Goal: Information Seeking & Learning: Learn about a topic

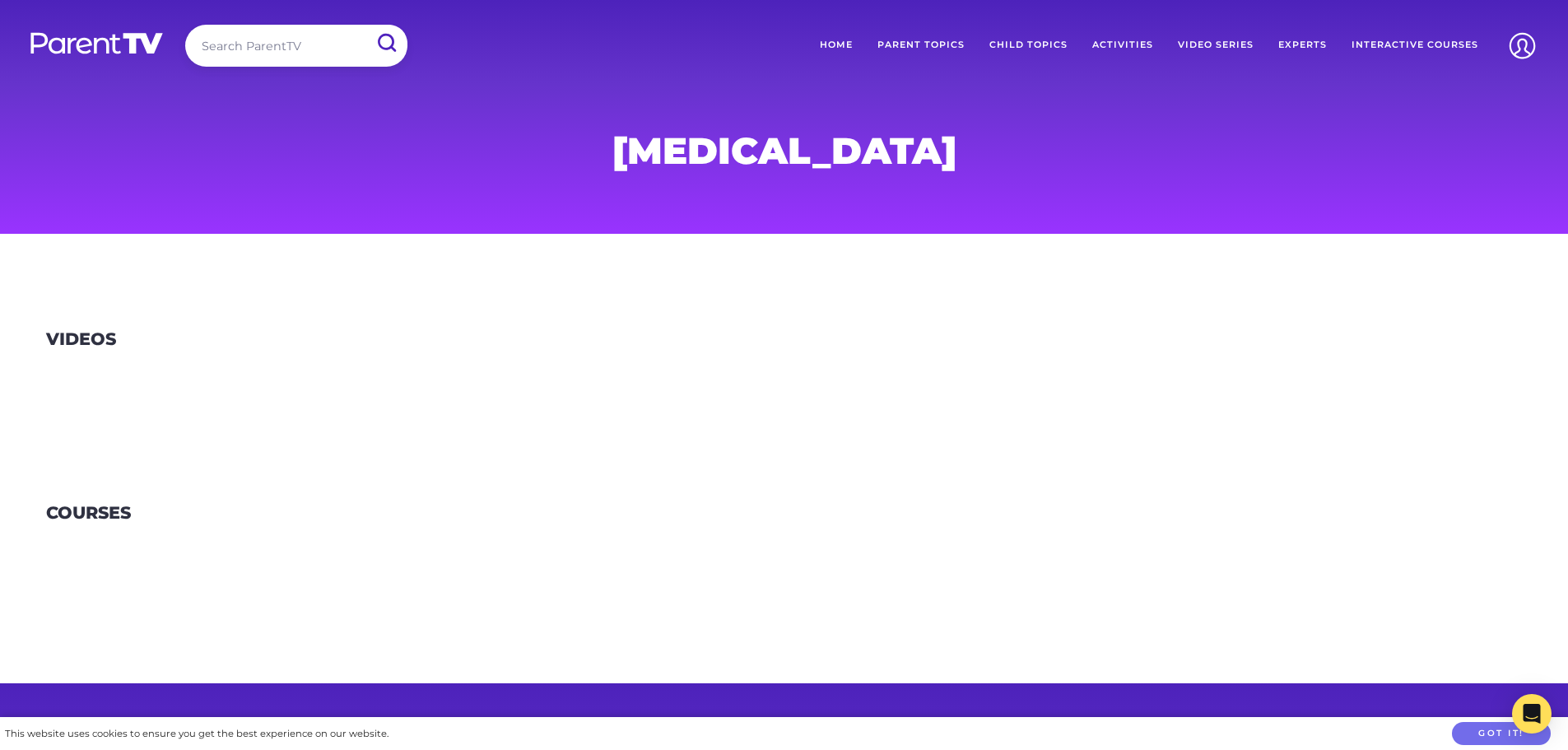
click at [263, 36] on input "search" at bounding box center [296, 46] width 222 height 42
type input "h"
click at [1053, 39] on link "Child Topics" at bounding box center [1028, 46] width 103 height 41
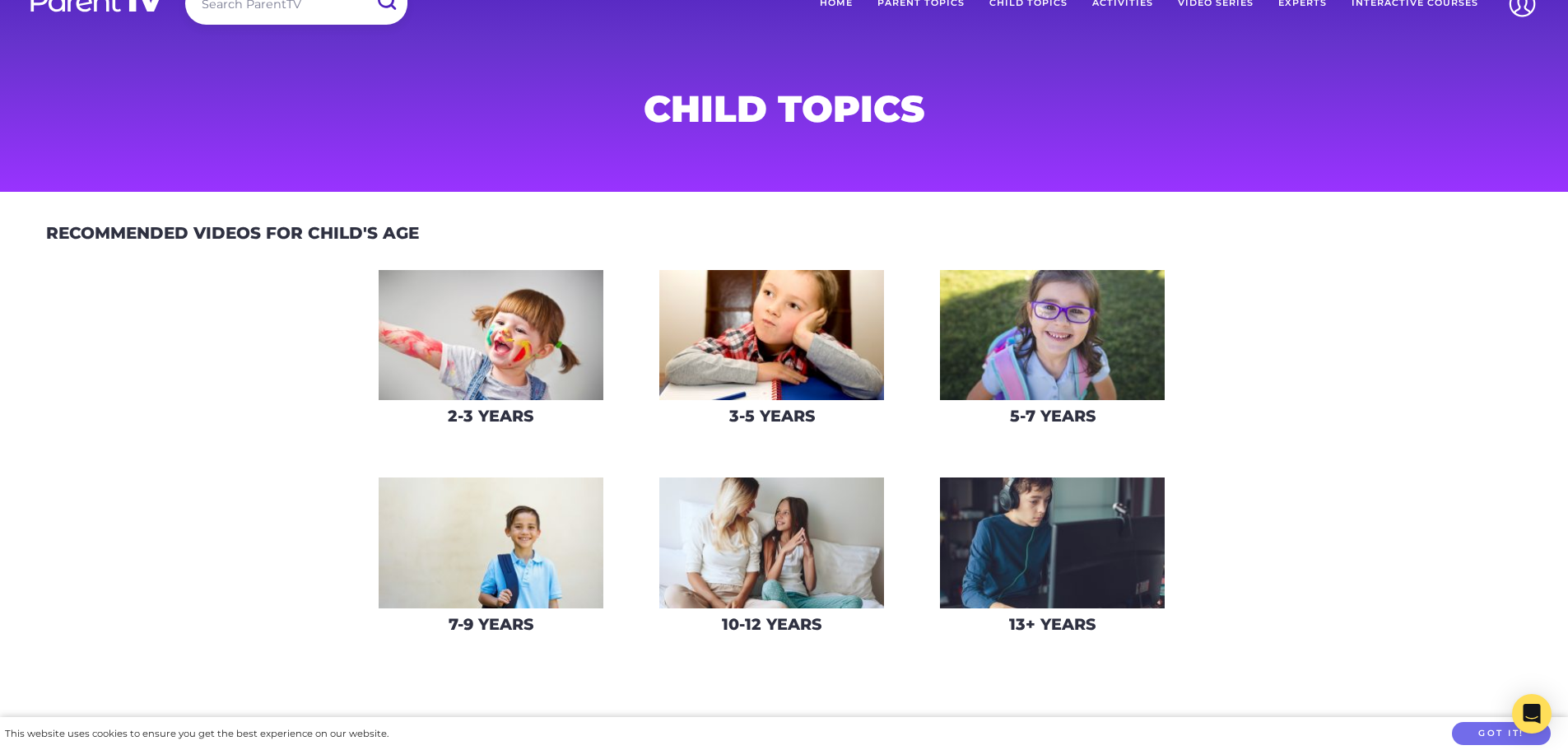
scroll to position [82, 0]
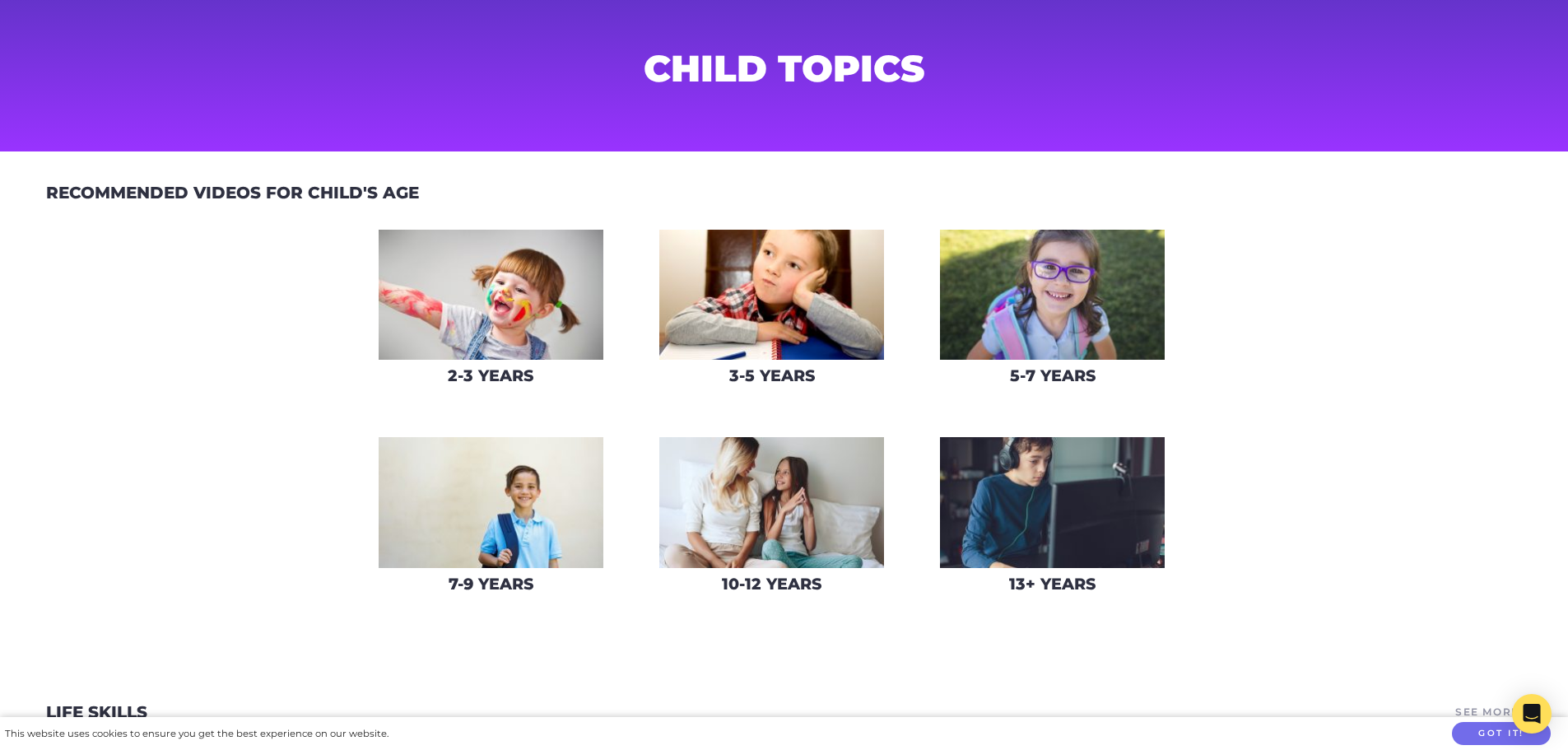
click at [502, 369] on h3 "2-3 Years" at bounding box center [491, 375] width 86 height 19
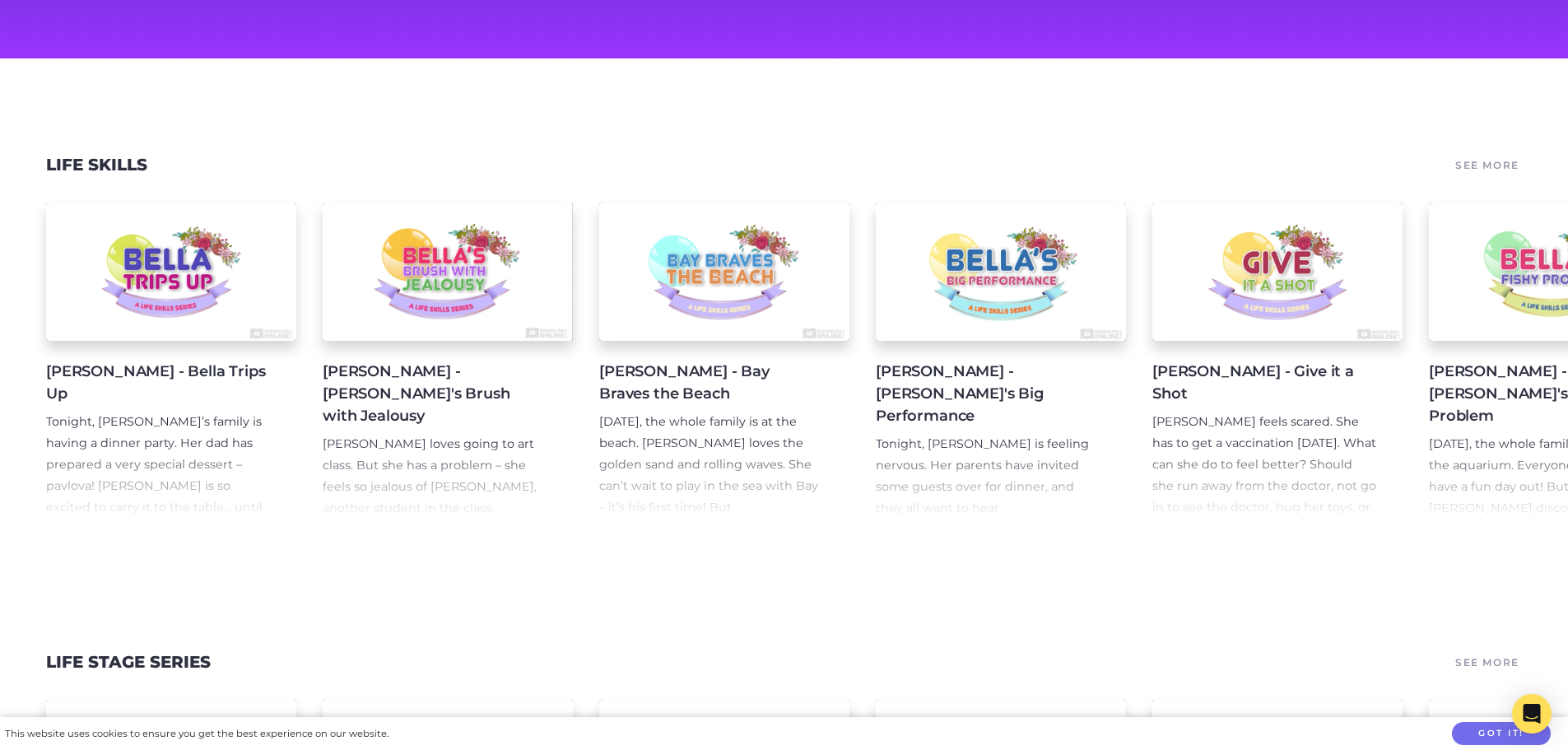
scroll to position [180, 0]
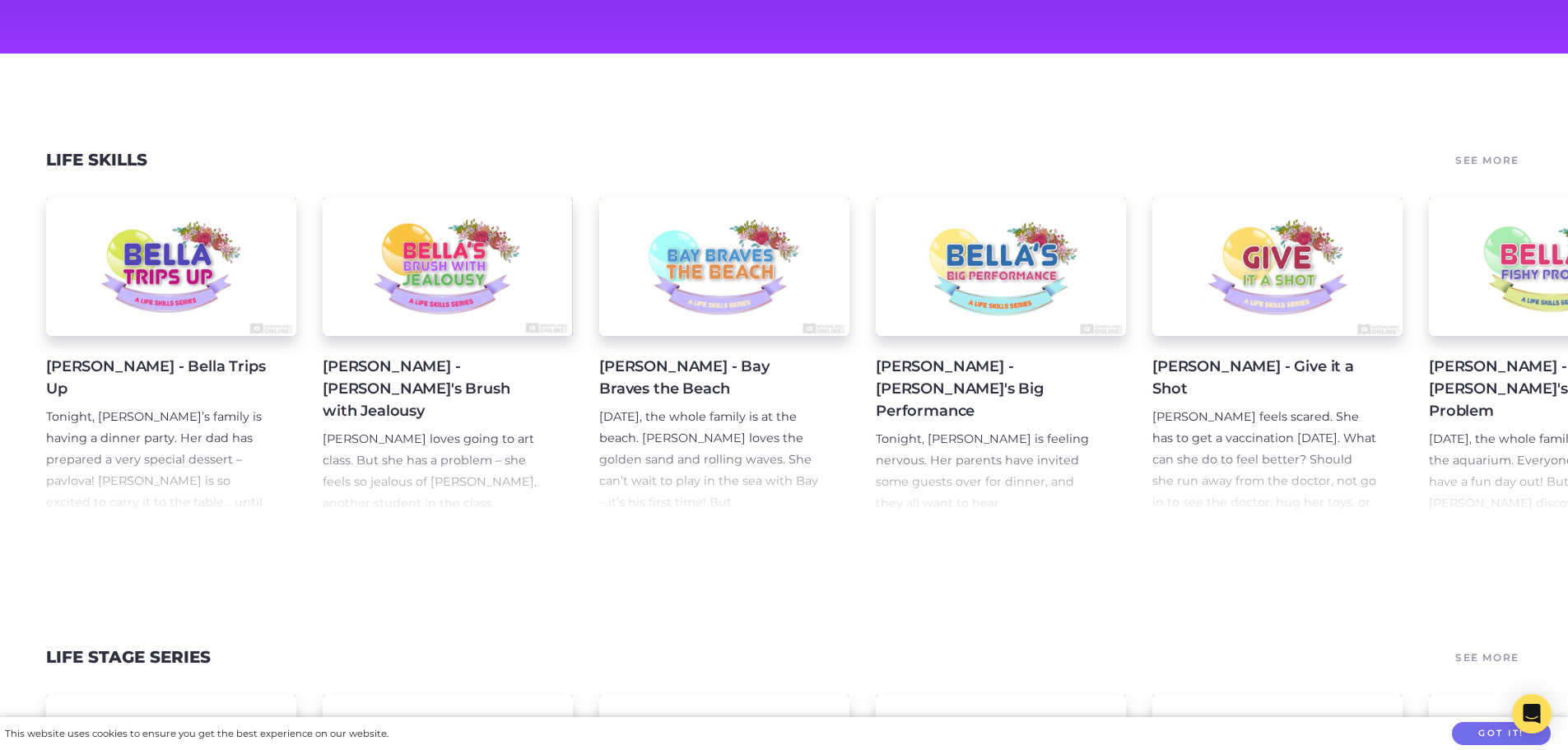
click at [1499, 159] on link "See More" at bounding box center [1487, 160] width 69 height 23
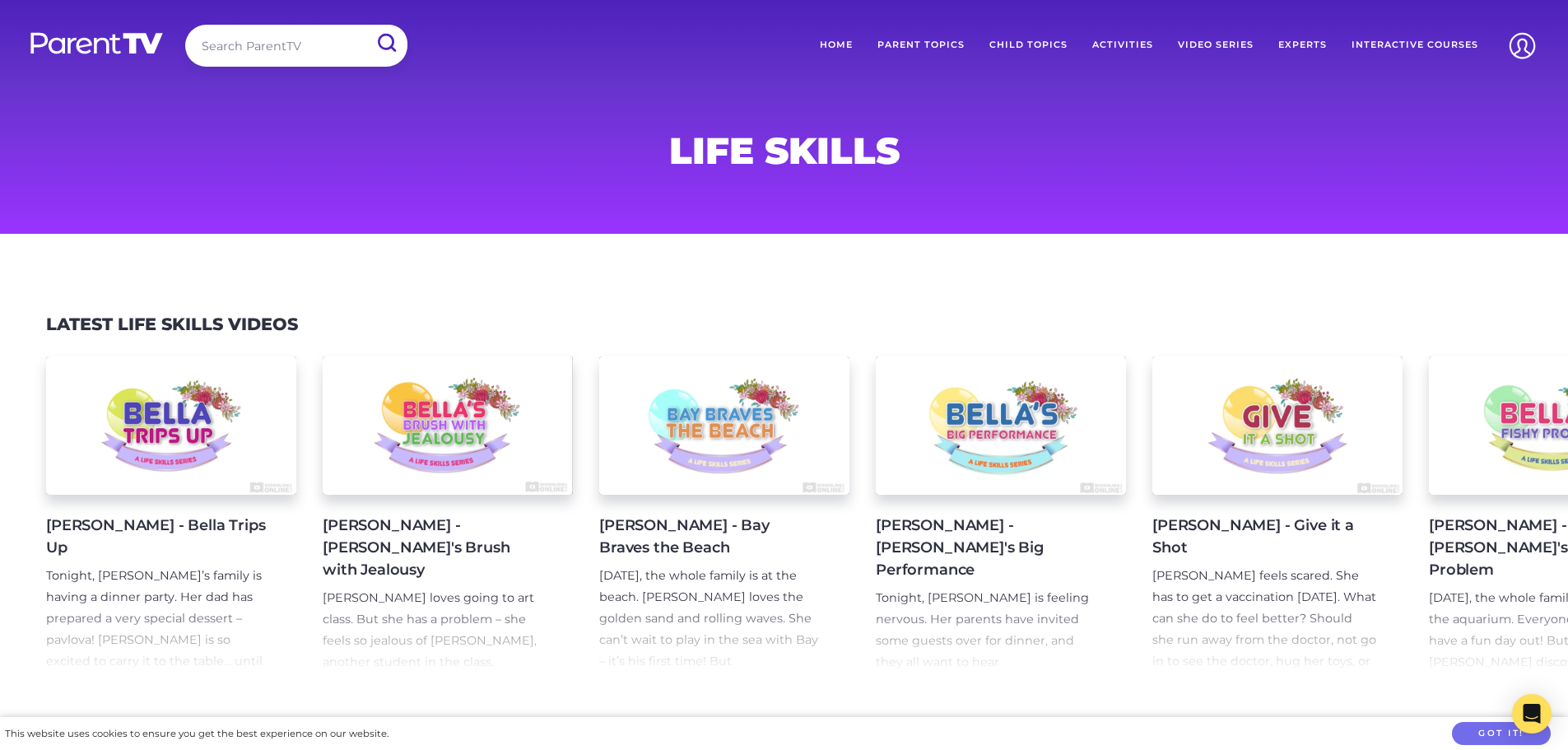
click at [944, 47] on link "Parent Topics" at bounding box center [921, 46] width 112 height 41
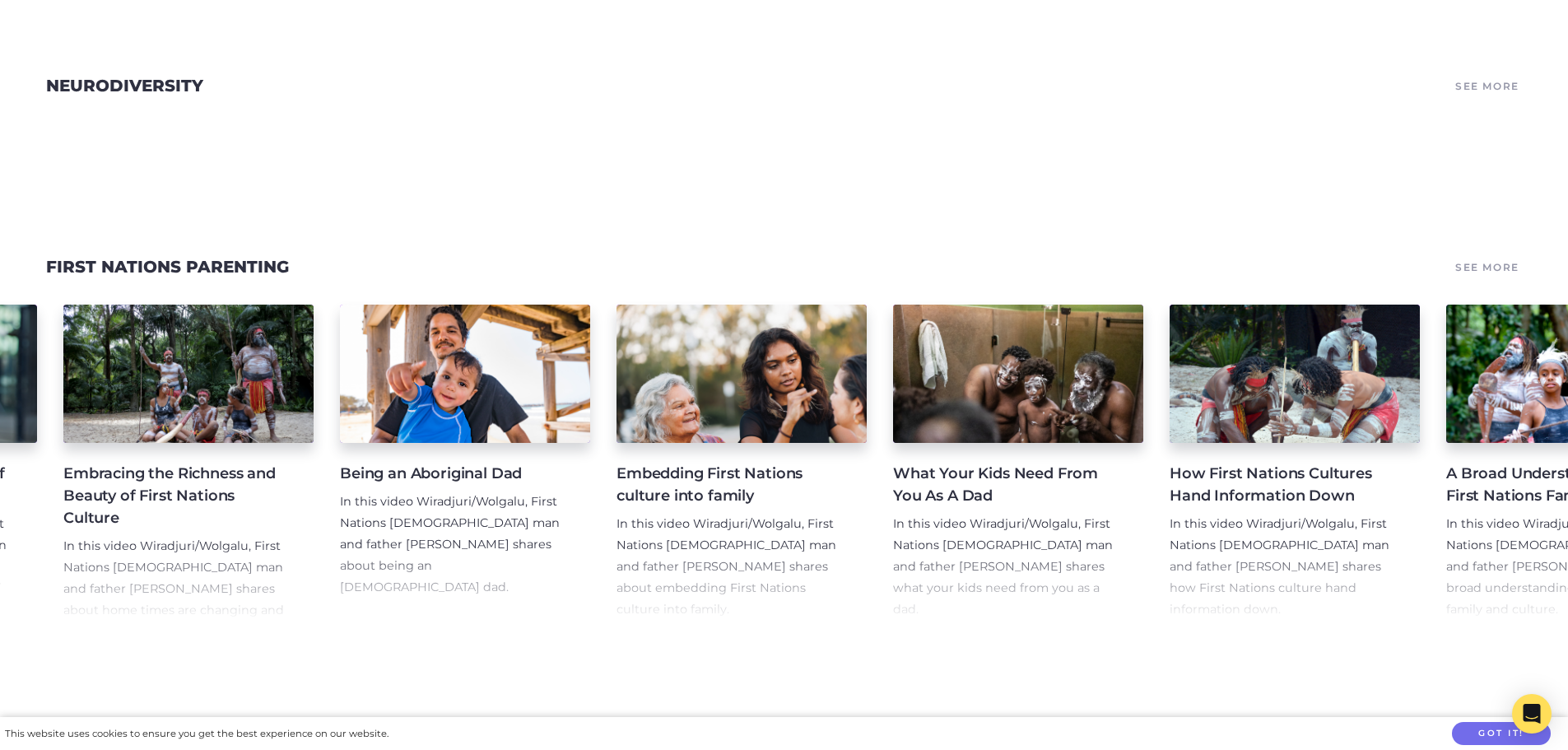
scroll to position [247, 0]
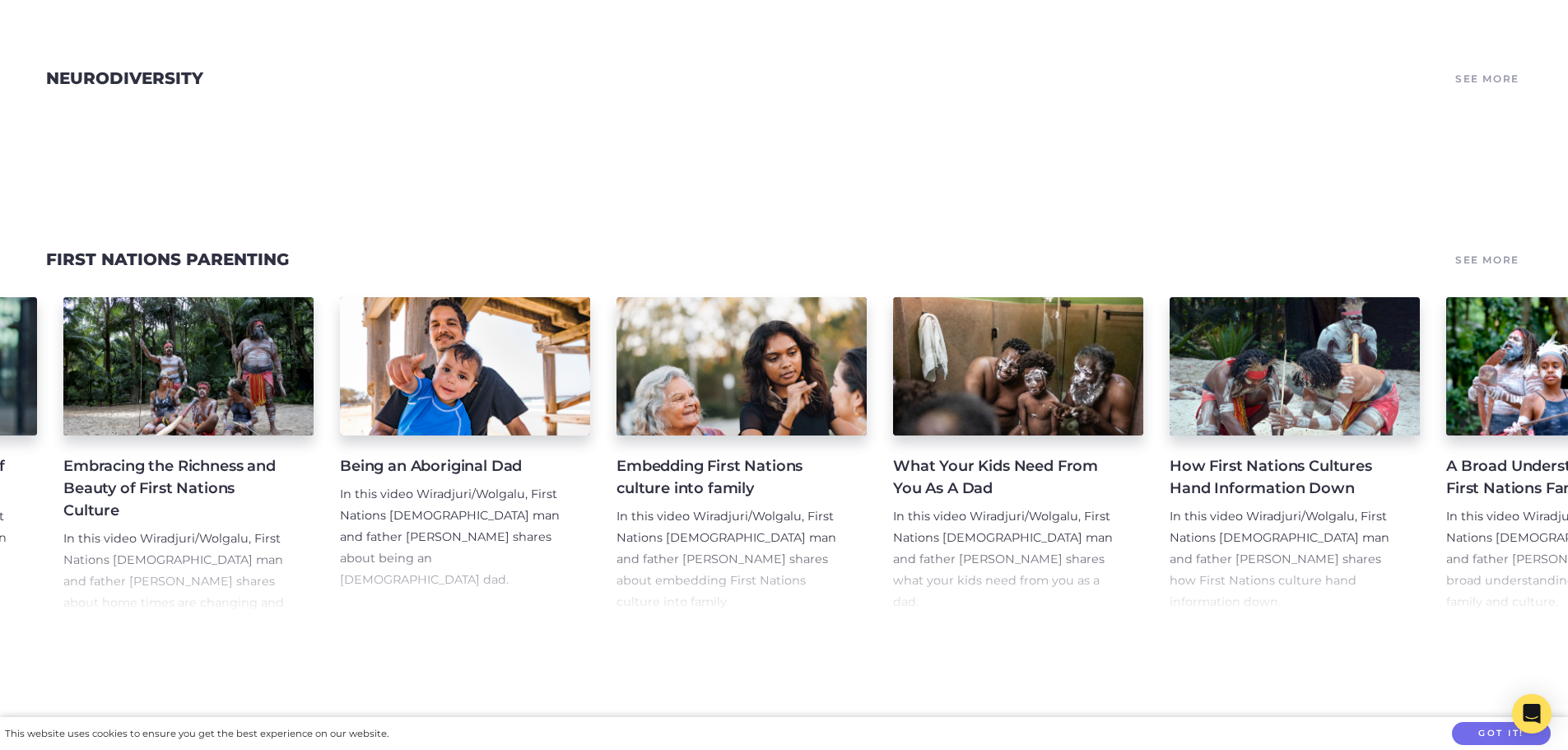
click at [1466, 76] on link "See More" at bounding box center [1487, 79] width 69 height 23
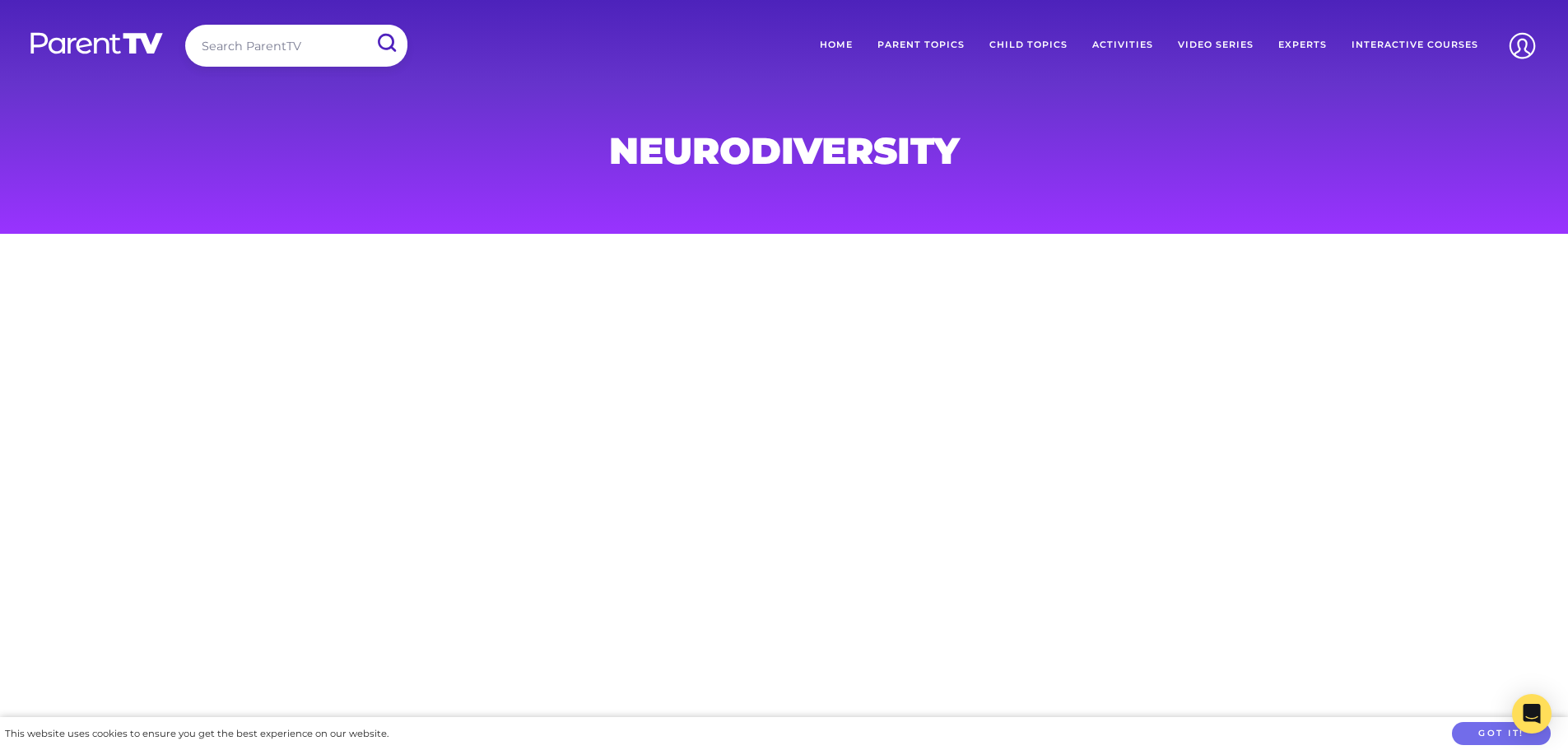
click at [1296, 41] on link "Experts" at bounding box center [1303, 46] width 73 height 41
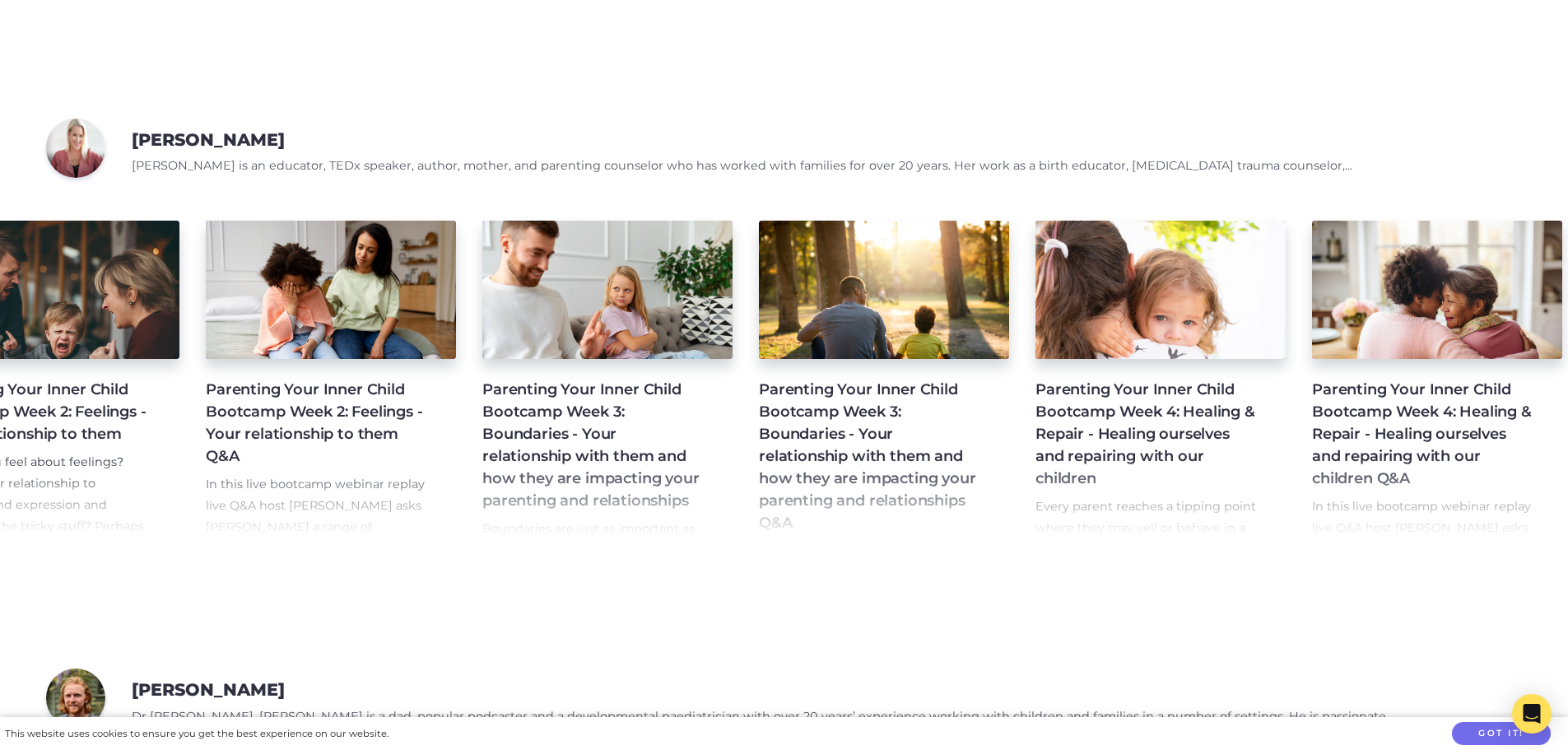
scroll to position [0, 660]
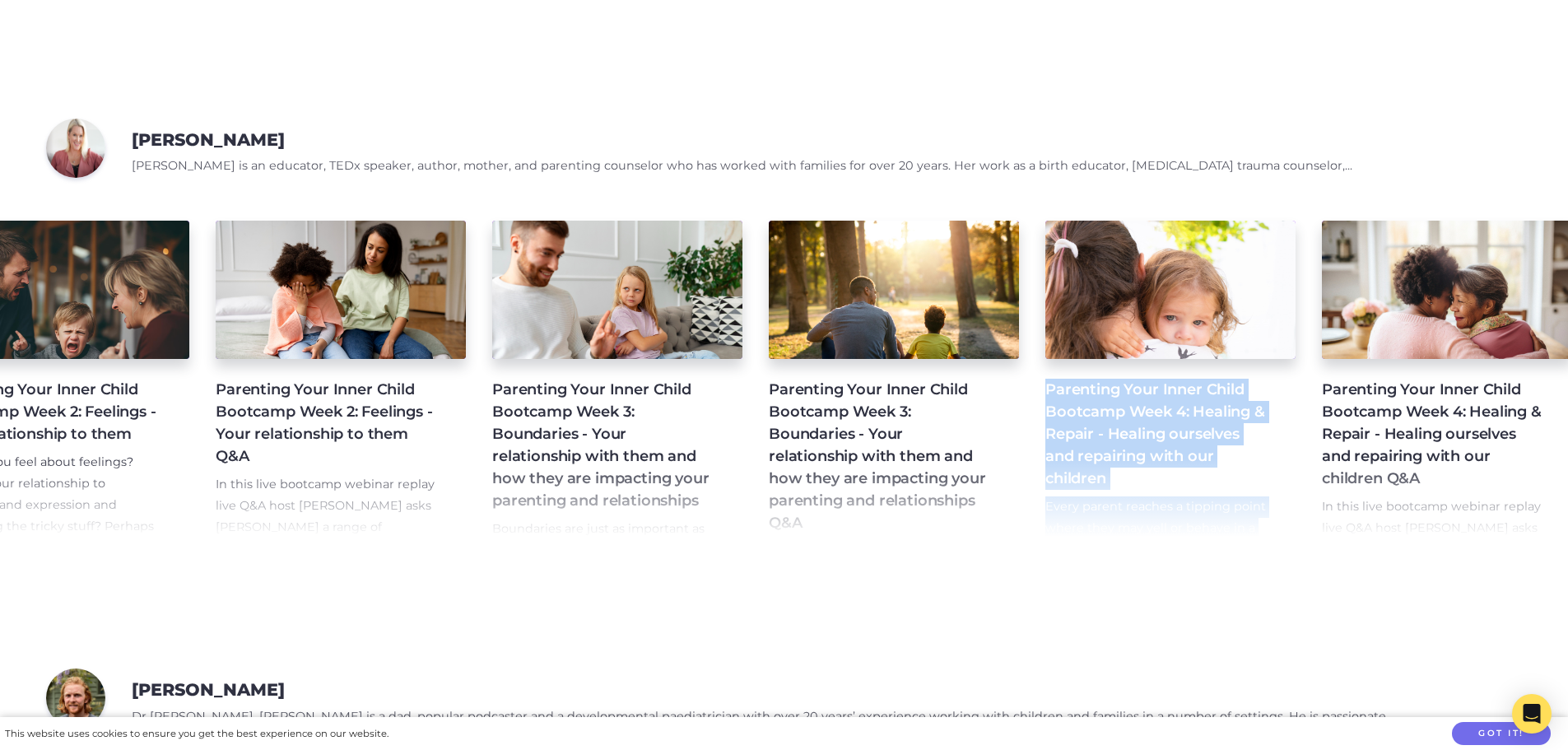
drag, startPoint x: 1255, startPoint y: 578, endPoint x: 895, endPoint y: 587, distance: 360.1
click at [895, 587] on section "Lael Stone Lael Stone is an educator, TEDx speaker, author, mother, and parenti…" at bounding box center [784, 338] width 1568 height 550
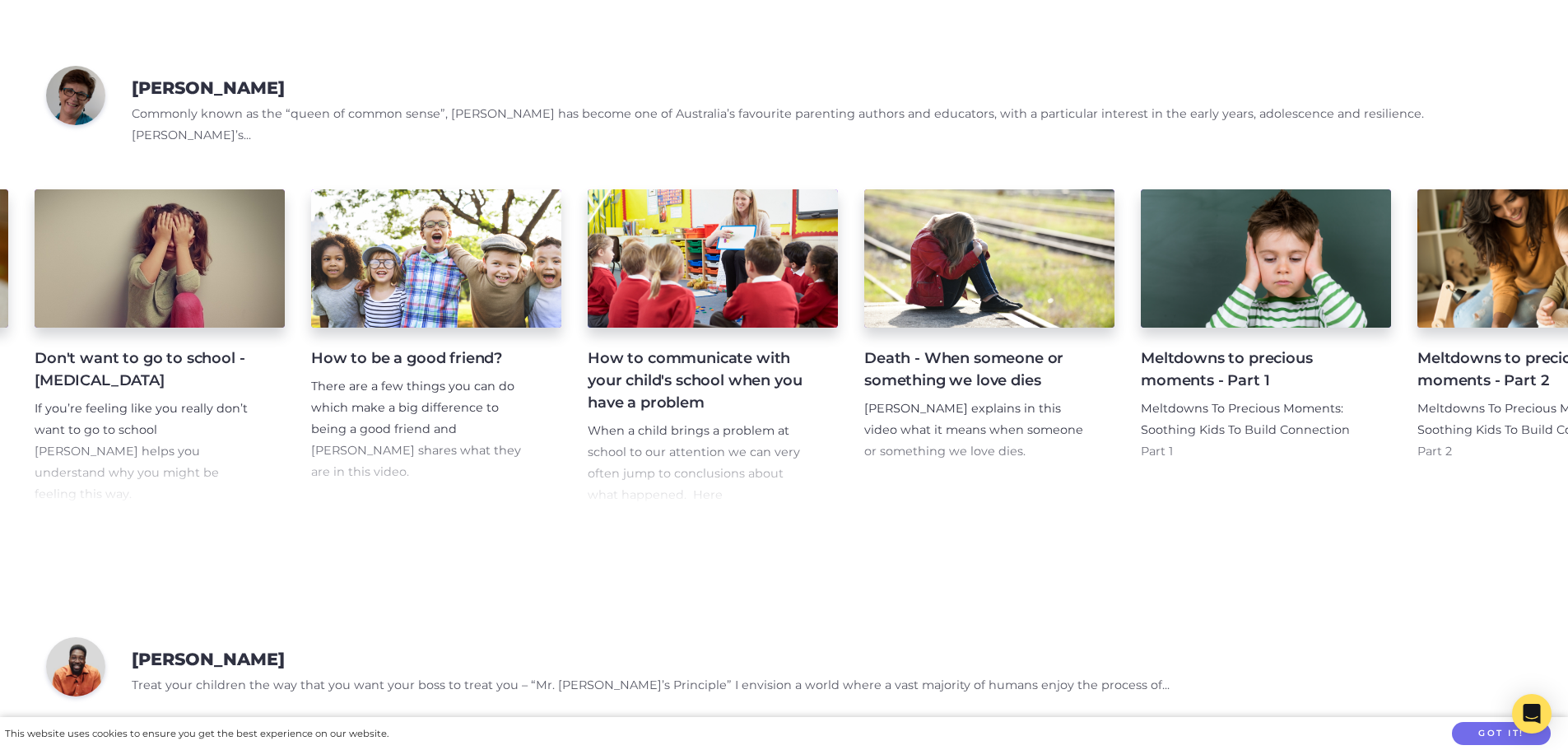
scroll to position [0, 17825]
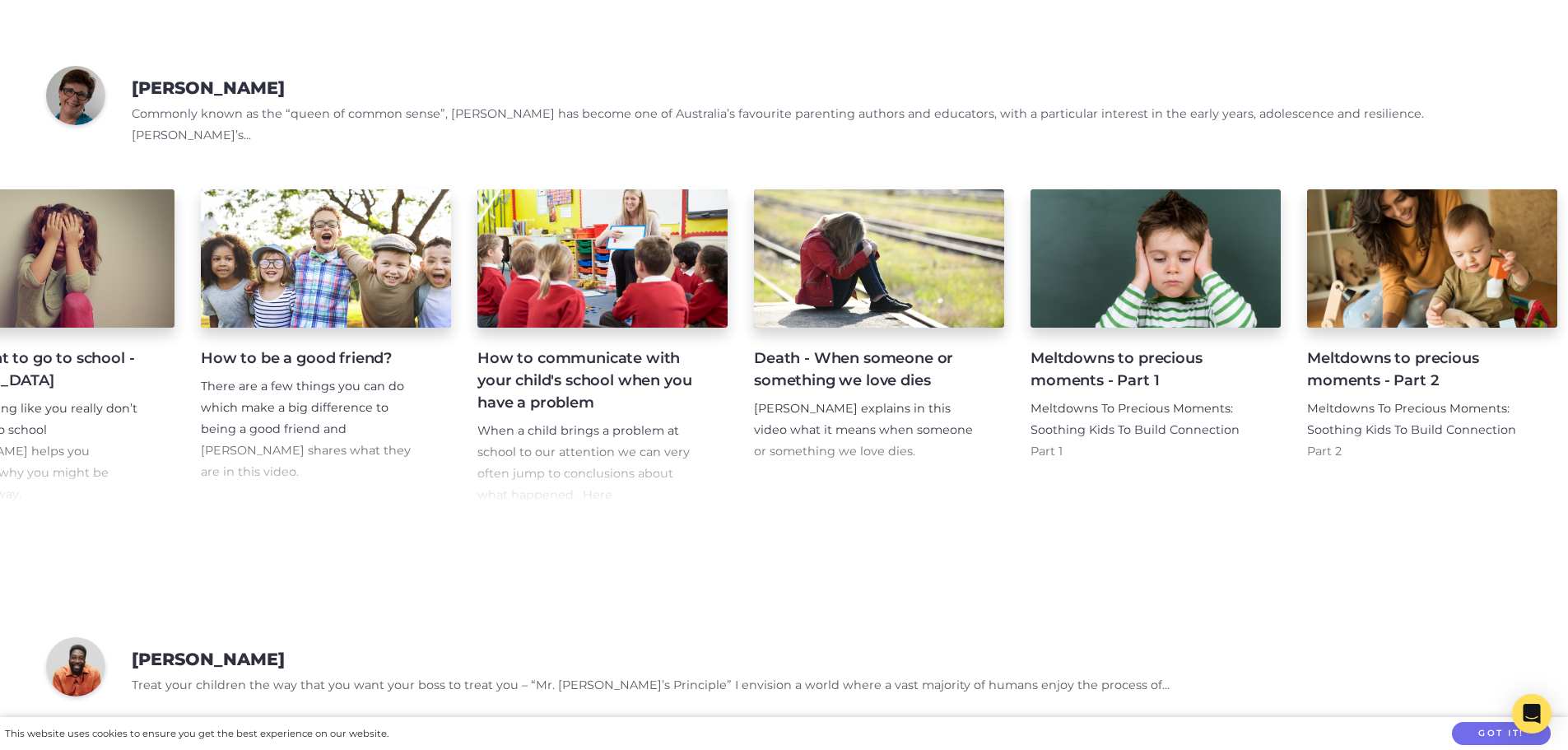
drag, startPoint x: 1565, startPoint y: 544, endPoint x: 1547, endPoint y: 602, distance: 60.7
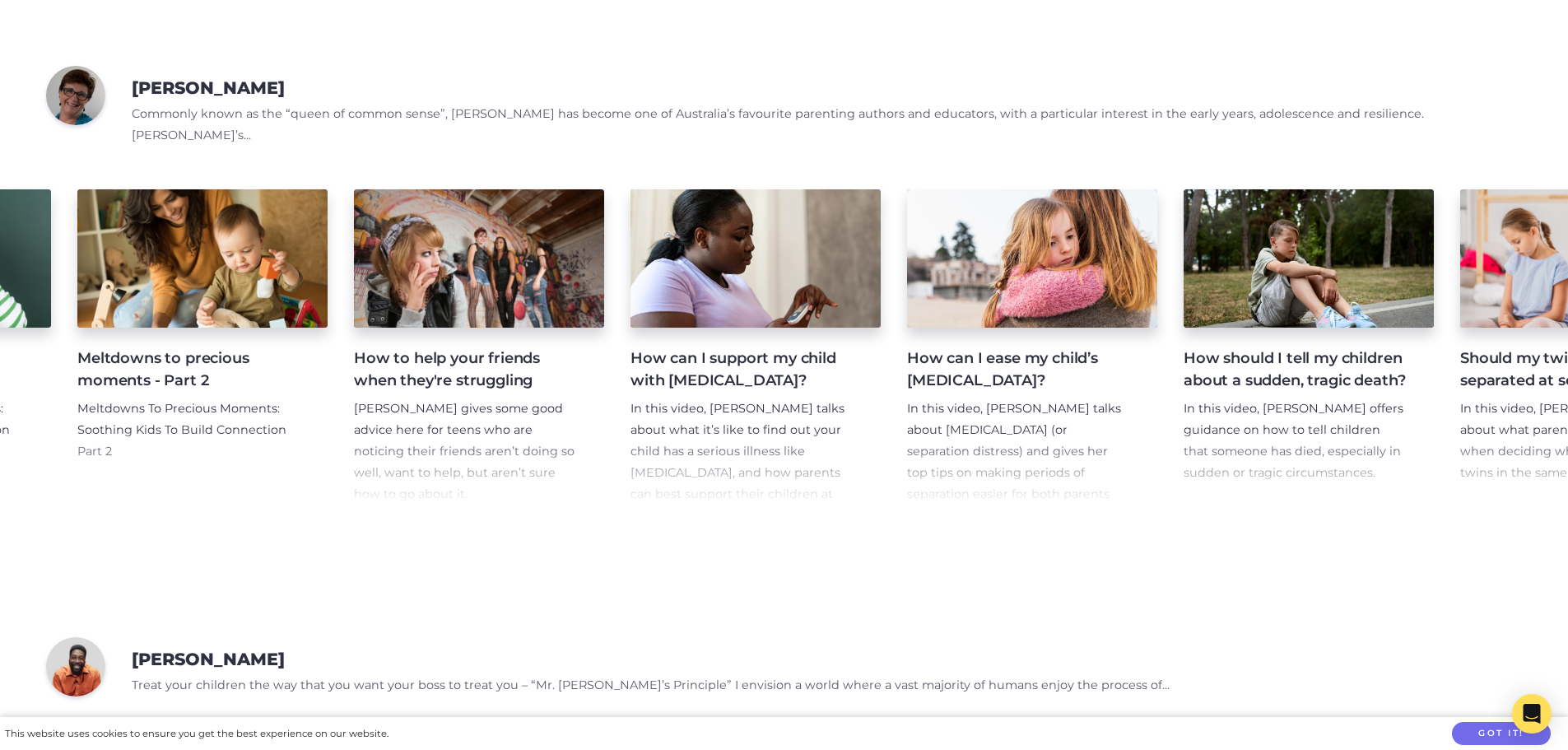
scroll to position [0, 19099]
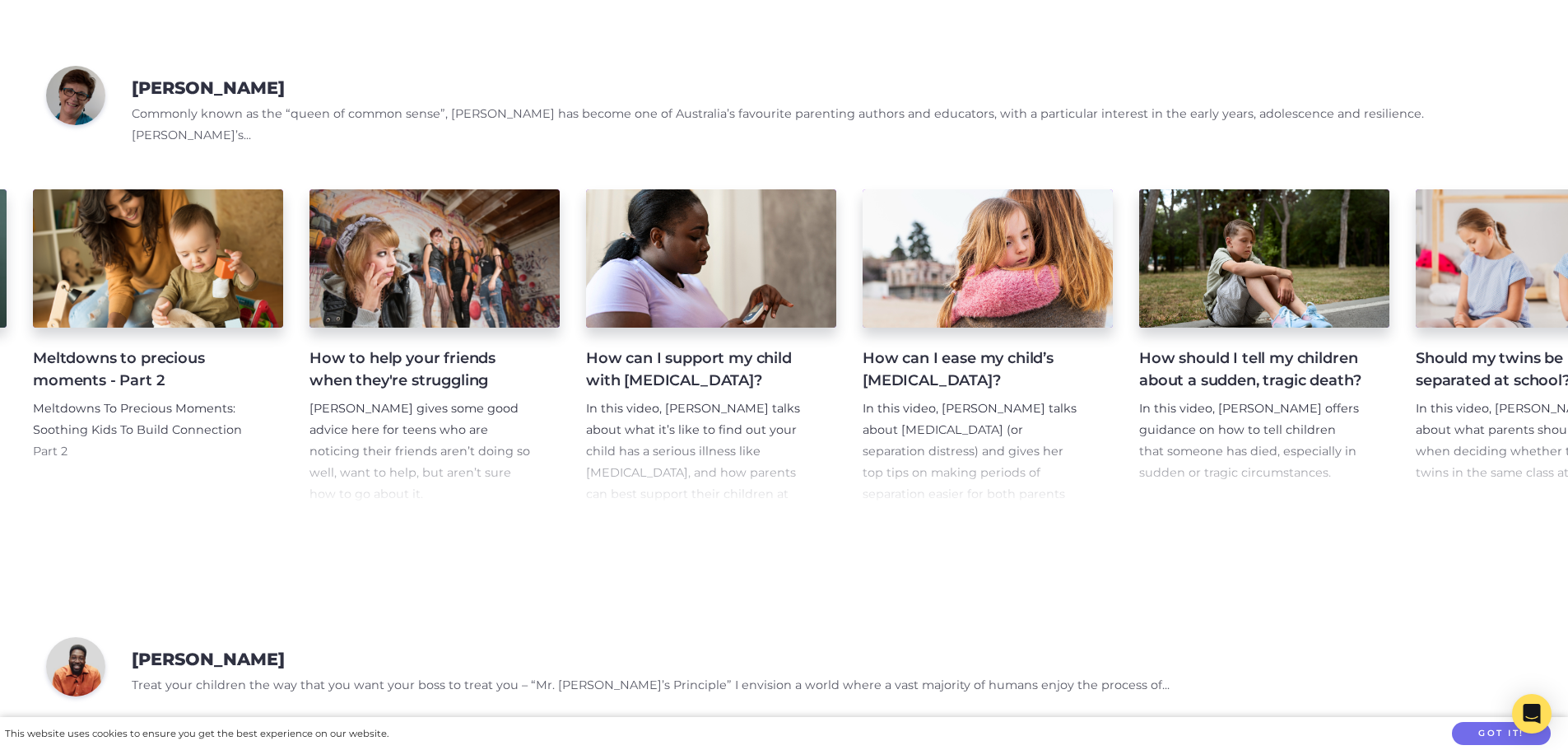
click at [725, 392] on h4 "How can I support my child with Type 1 Diabetes?" at bounding box center [698, 370] width 224 height 45
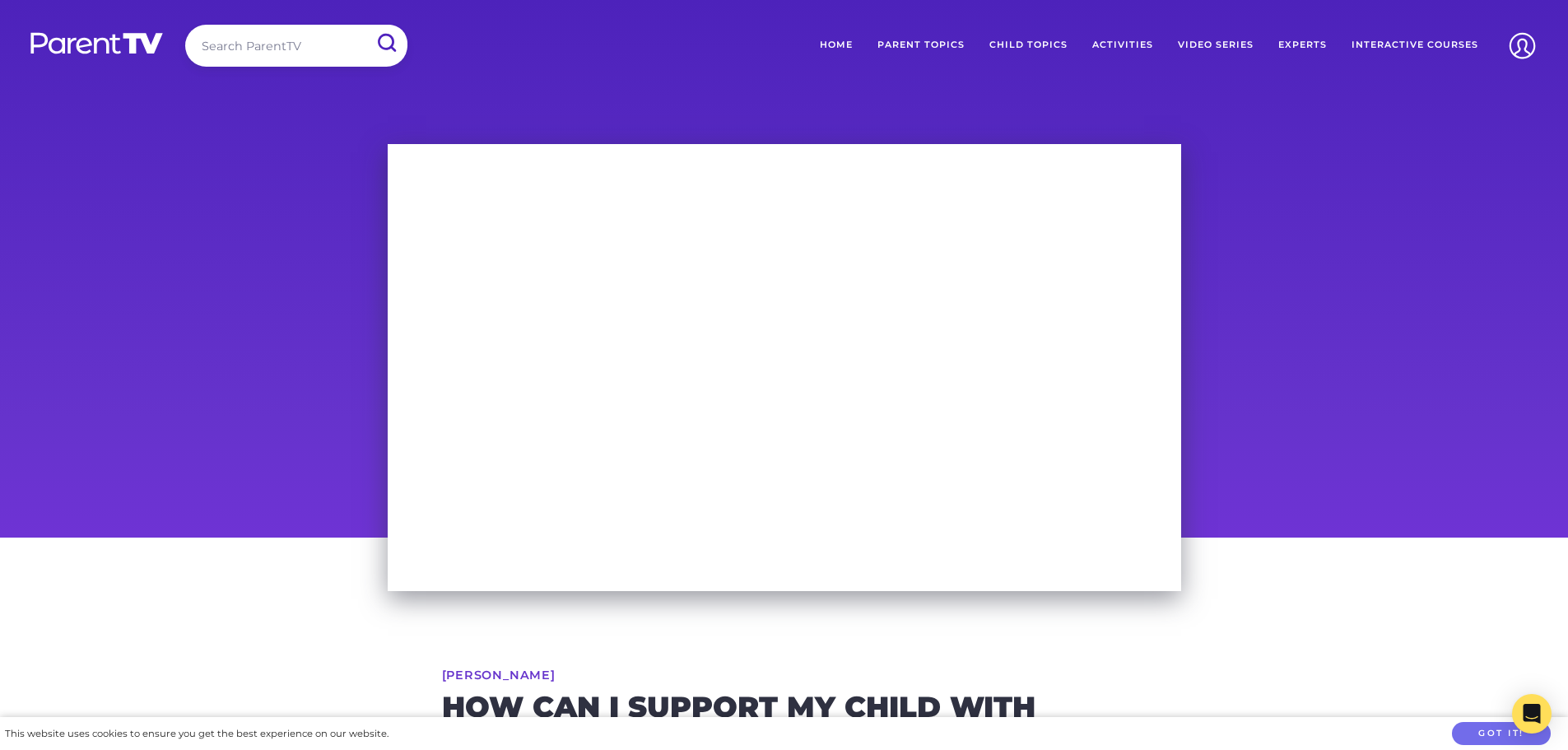
click at [1373, 267] on div at bounding box center [784, 334] width 1568 height 406
click at [933, 42] on link "Parent Topics" at bounding box center [921, 46] width 112 height 41
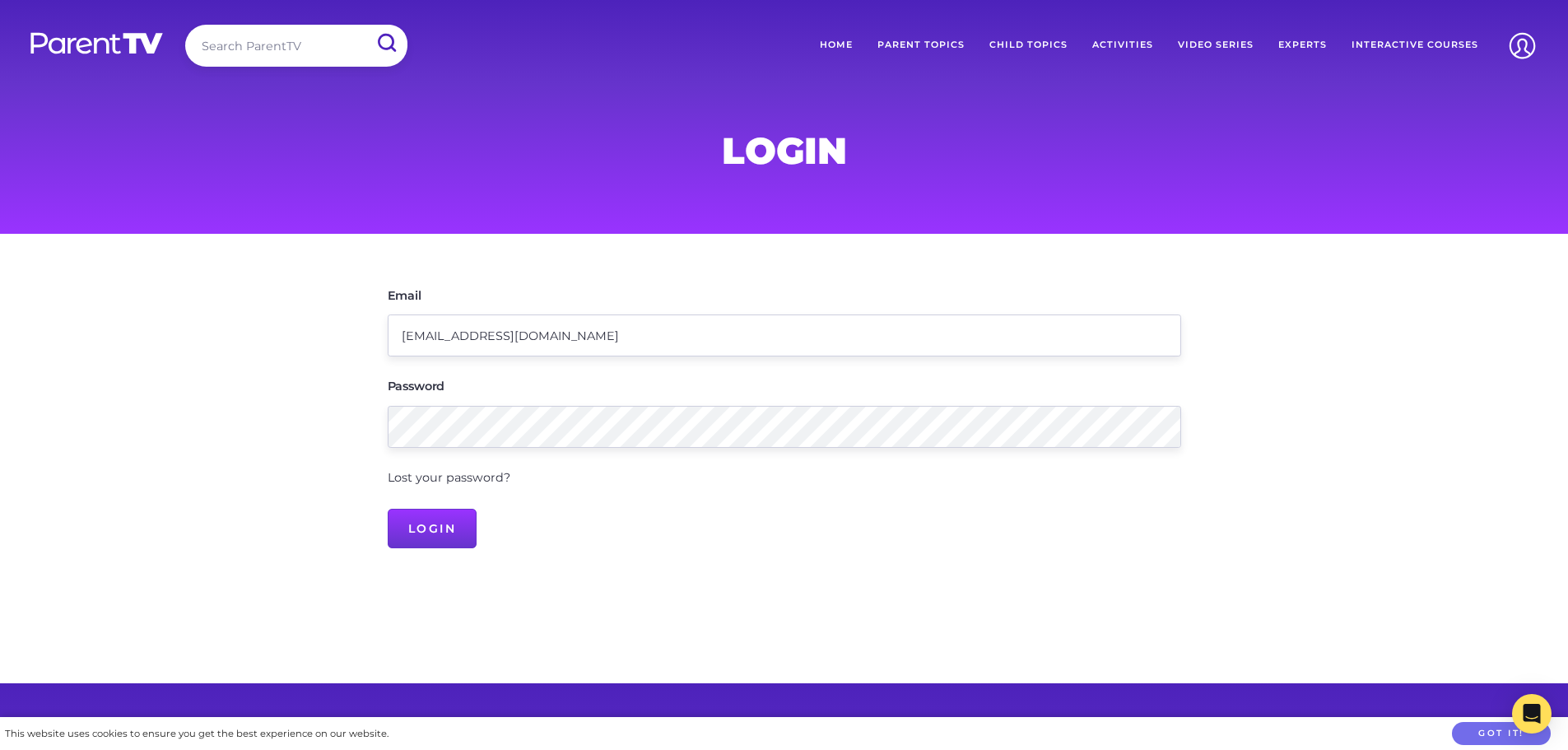
type input "[EMAIL_ADDRESS][DOMAIN_NAME]"
click at [446, 536] on input "Login" at bounding box center [433, 529] width 90 height 39
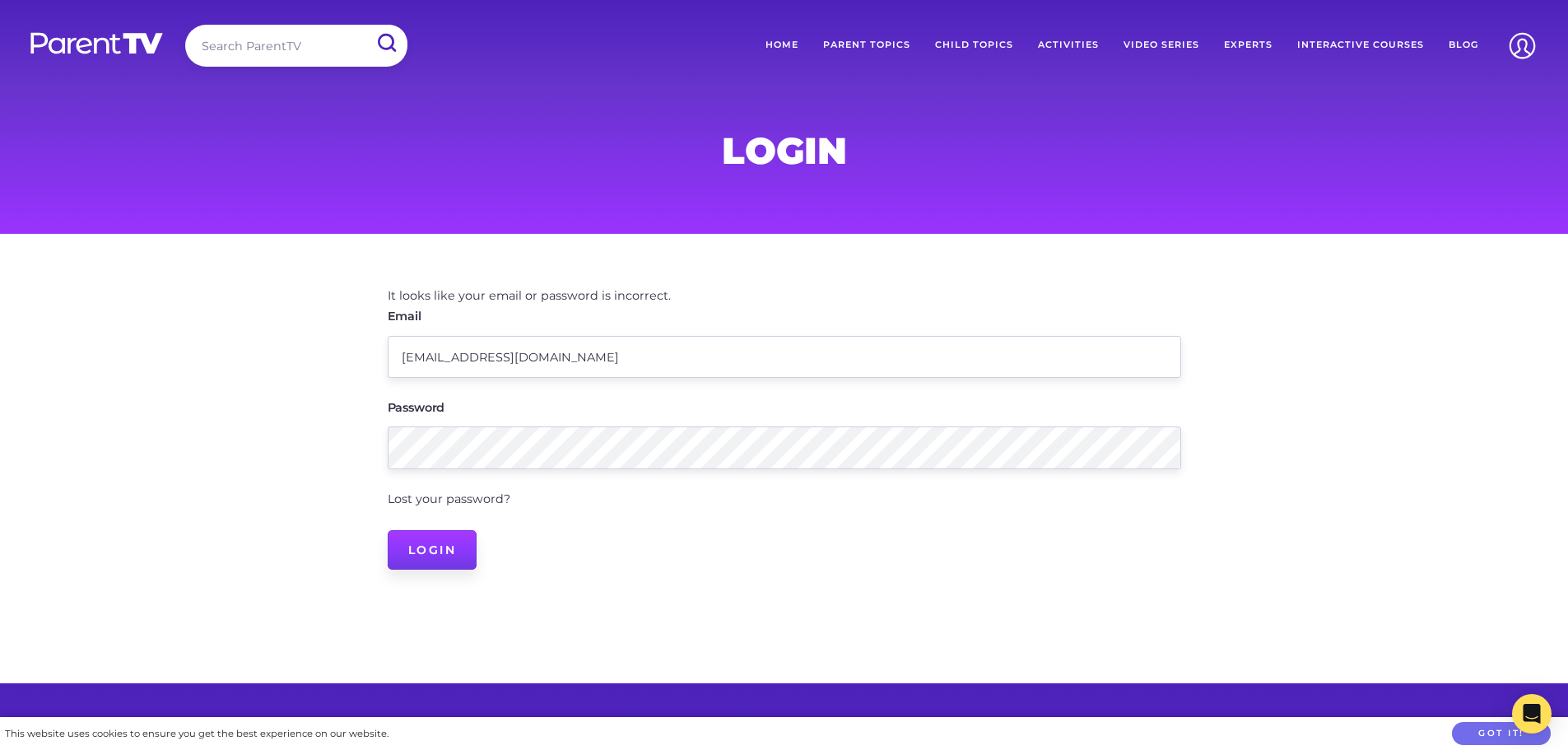
click at [438, 540] on input "Login" at bounding box center [433, 550] width 90 height 39
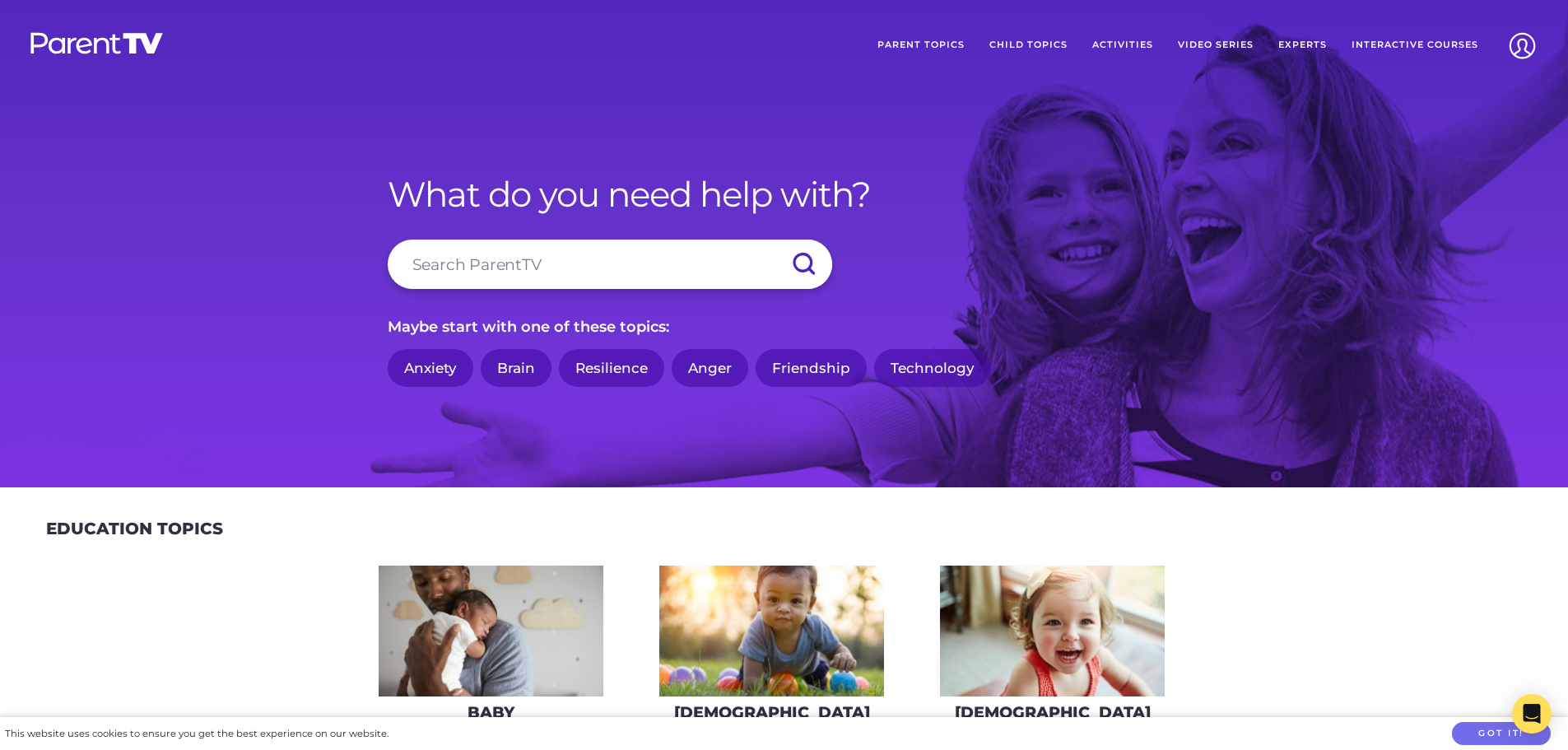
click at [949, 47] on link "Parent Topics" at bounding box center [921, 46] width 112 height 41
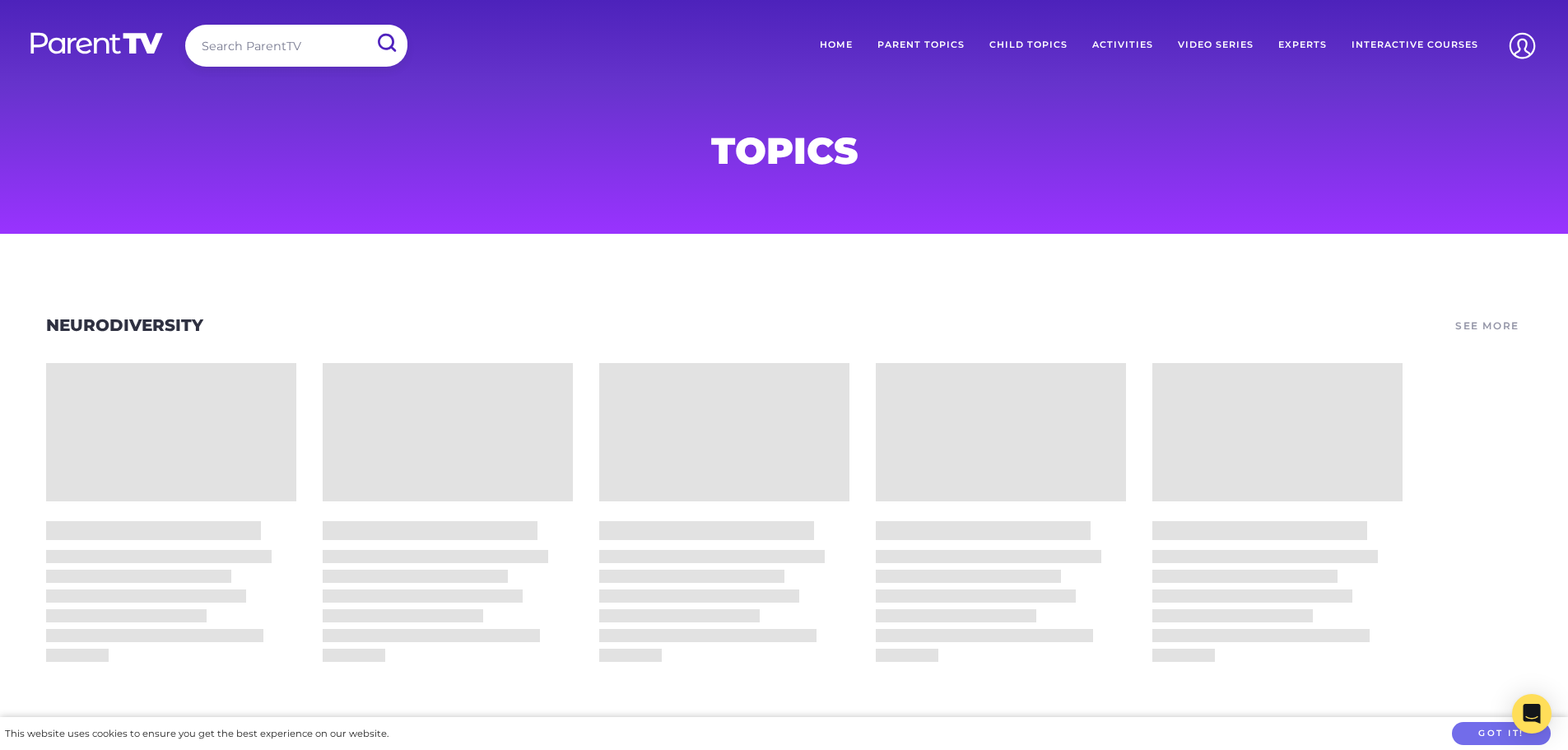
click at [832, 39] on link "Home" at bounding box center [836, 46] width 57 height 41
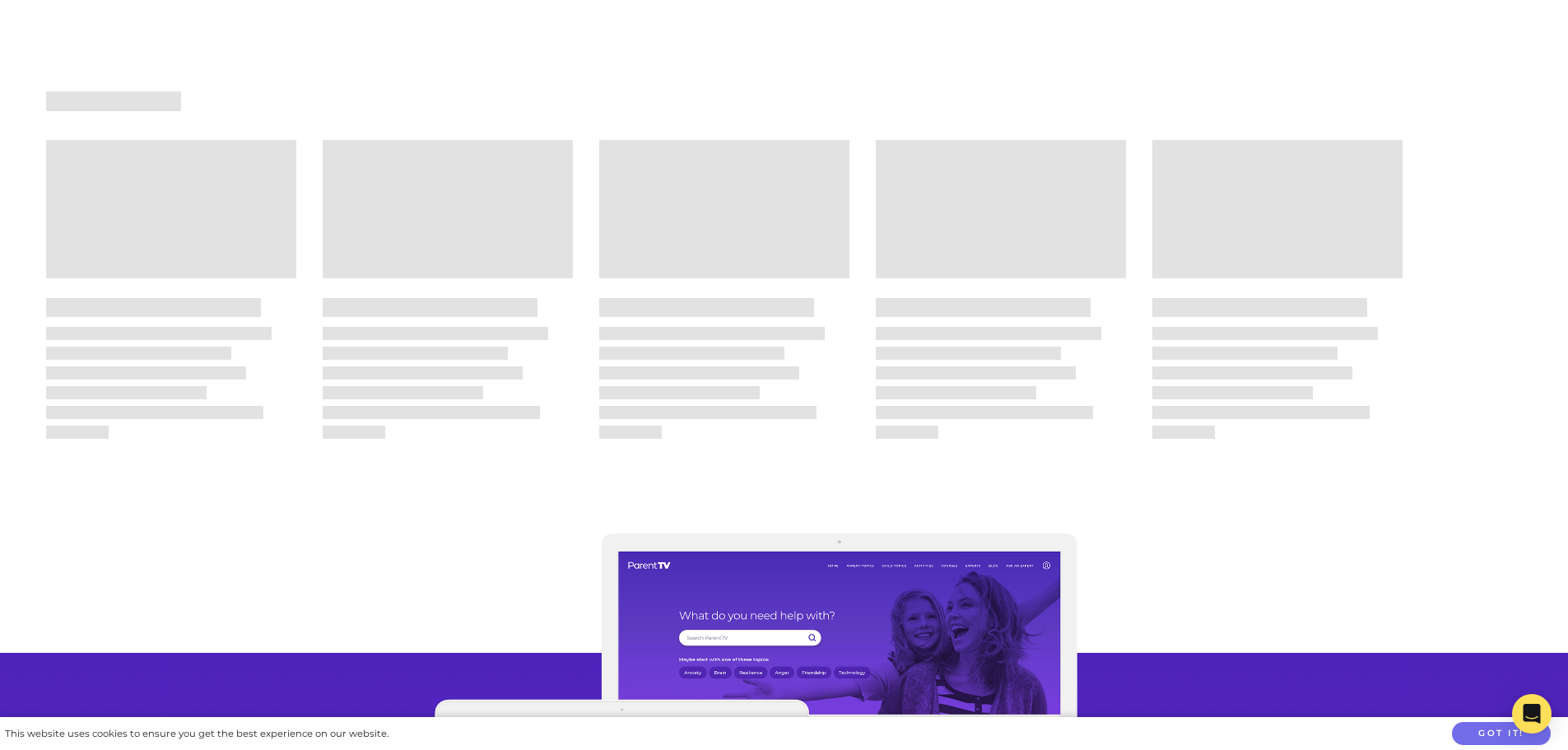
drag, startPoint x: 477, startPoint y: 595, endPoint x: 1368, endPoint y: 504, distance: 895.6
